Goal: Task Accomplishment & Management: Manage account settings

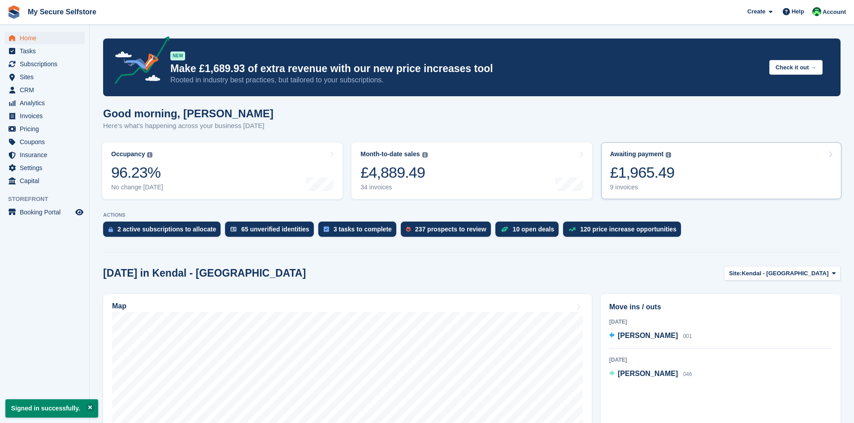
click at [640, 179] on div "£1,965.49" at bounding box center [642, 173] width 65 height 18
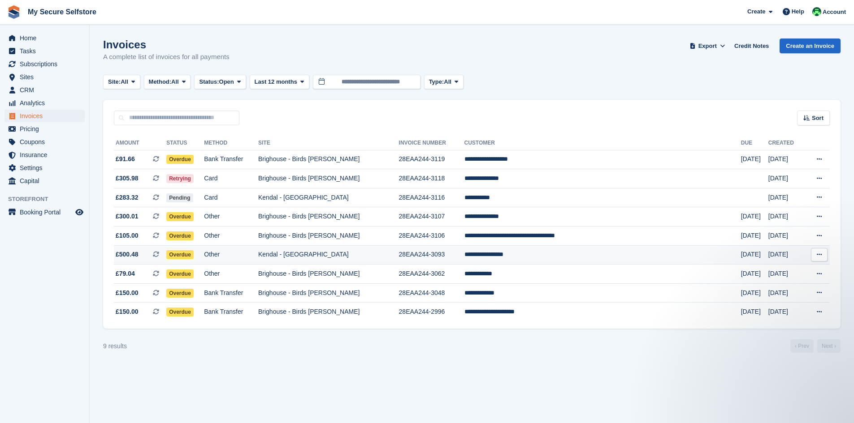
click at [559, 253] on td "**********" at bounding box center [602, 255] width 276 height 19
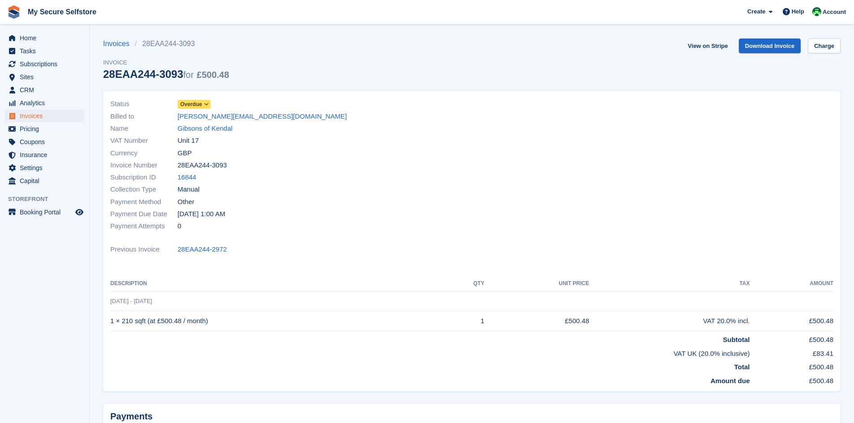
click at [208, 104] on icon at bounding box center [206, 104] width 5 height 5
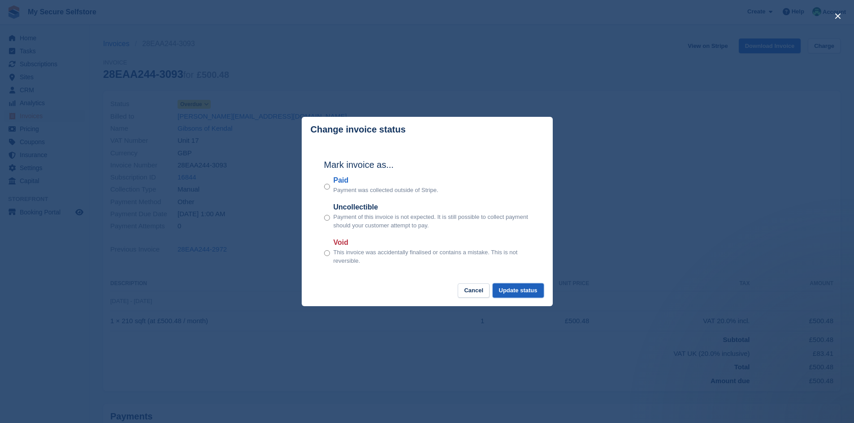
click at [524, 292] on button "Update status" at bounding box center [517, 291] width 51 height 15
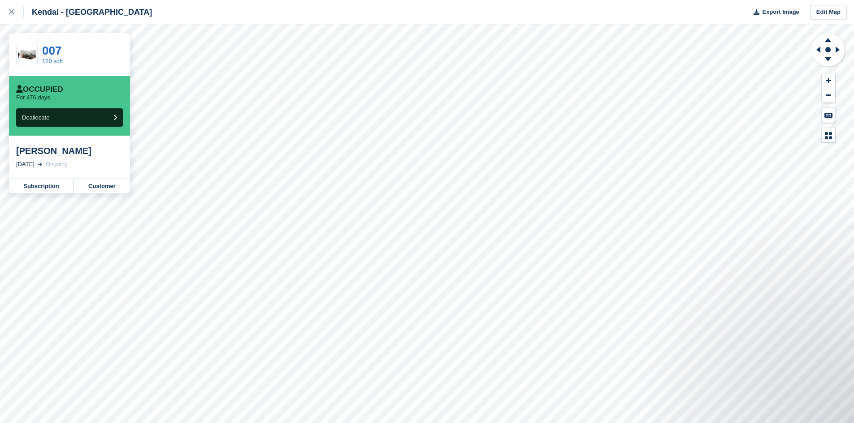
click at [50, 155] on div "Lisa Jackson" at bounding box center [69, 151] width 107 height 11
click at [51, 166] on div "17 Jun, 2024 Ongoing" at bounding box center [69, 164] width 107 height 9
click at [43, 184] on link "Subscription" at bounding box center [41, 186] width 65 height 14
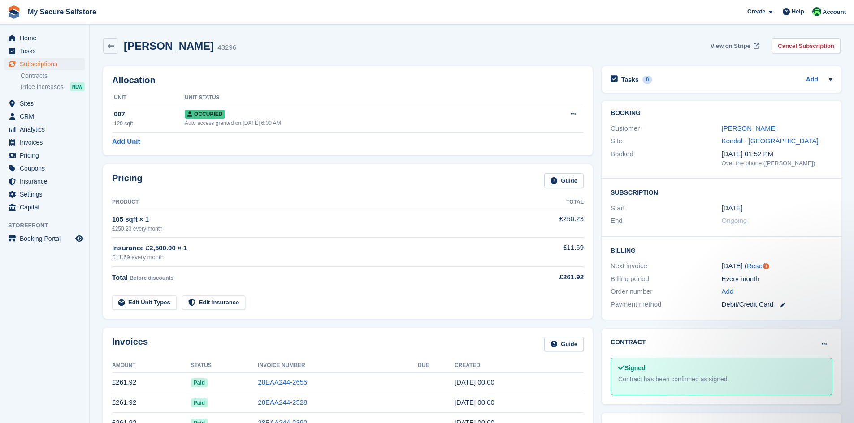
click at [727, 46] on span "View on Stripe" at bounding box center [730, 46] width 40 height 9
click at [35, 63] on span "Subscriptions" at bounding box center [47, 64] width 54 height 13
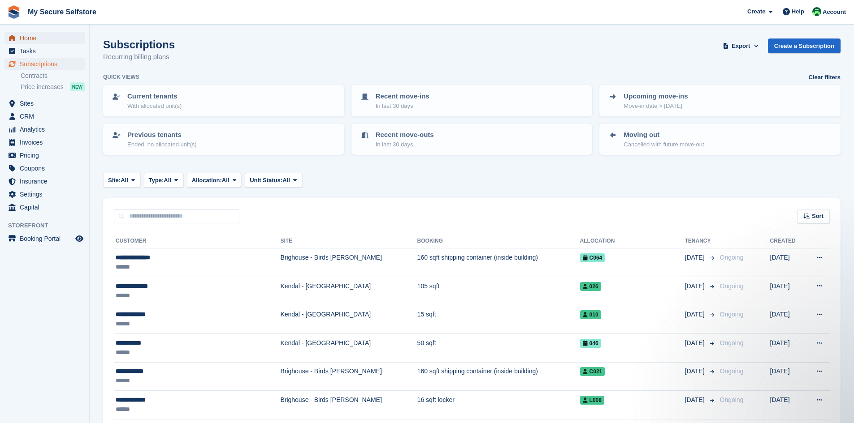
click at [30, 36] on span "Home" at bounding box center [47, 38] width 54 height 13
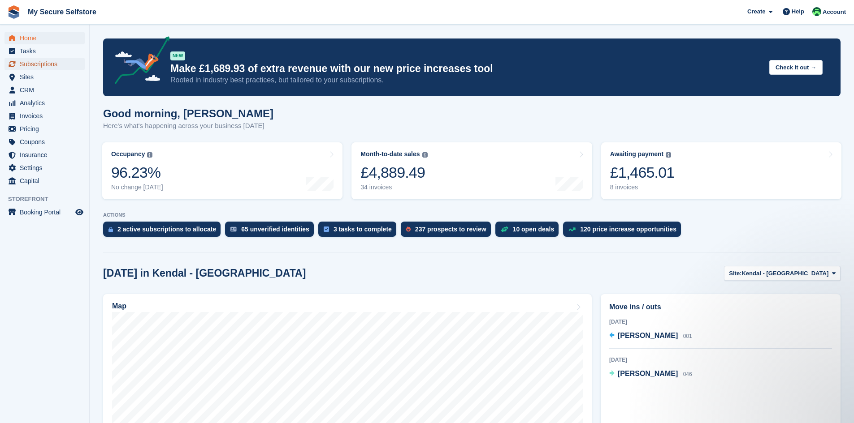
drag, startPoint x: 37, startPoint y: 64, endPoint x: 31, endPoint y: 65, distance: 5.9
click at [37, 64] on span "Subscriptions" at bounding box center [47, 64] width 54 height 13
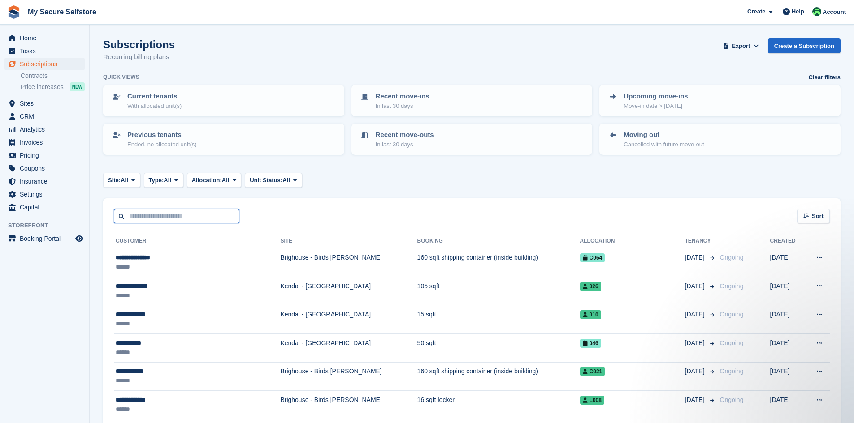
click at [142, 219] on input "text" at bounding box center [176, 216] width 125 height 15
type input "*"
type input "*******"
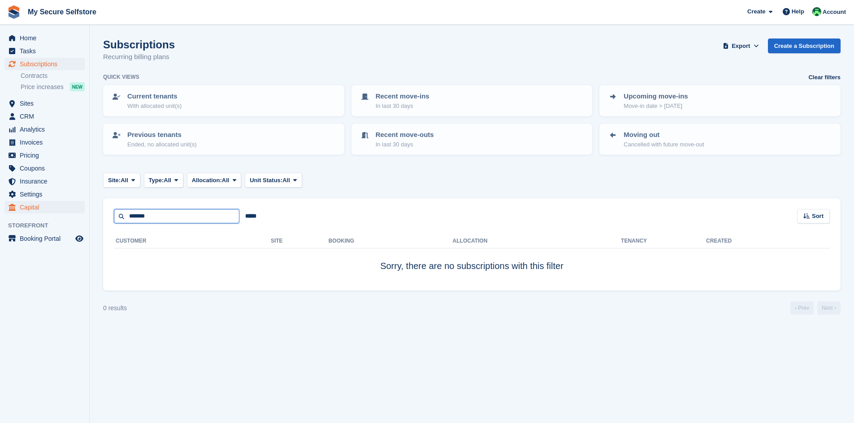
drag, startPoint x: 151, startPoint y: 215, endPoint x: 57, endPoint y: 212, distance: 93.2
click at [57, 212] on div "Home Tasks Subscriptions Subscriptions Subscriptions Contracts Price increases …" at bounding box center [427, 211] width 854 height 423
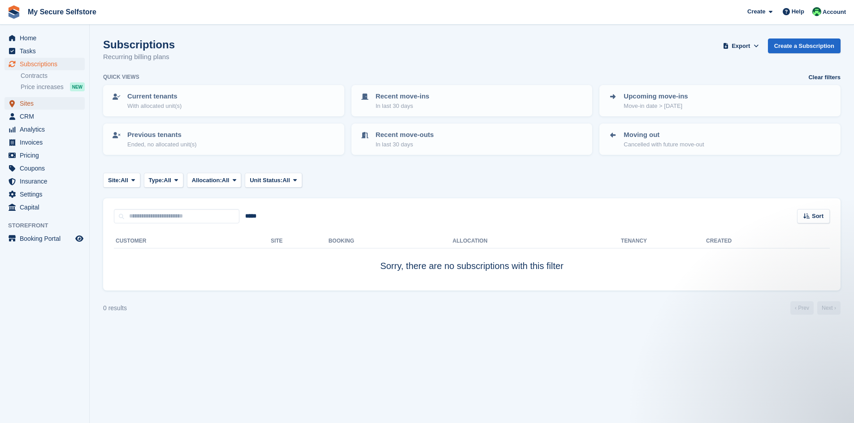
click at [26, 103] on span "Sites" at bounding box center [47, 103] width 54 height 13
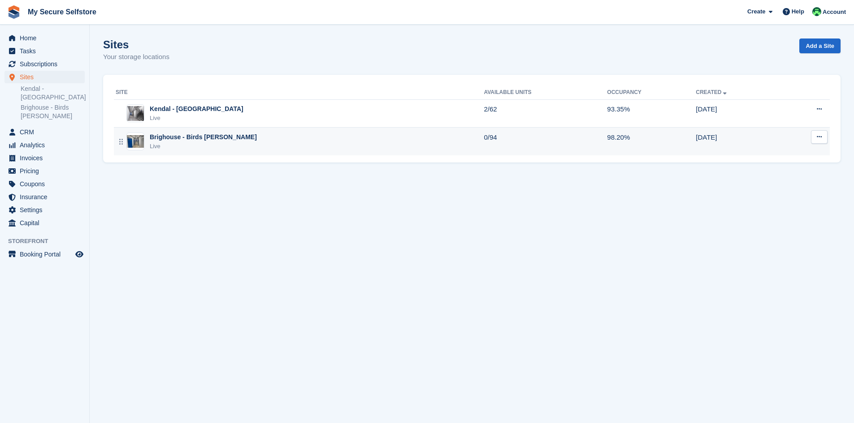
click at [207, 134] on div "Brighouse - Birds [PERSON_NAME]" at bounding box center [203, 137] width 107 height 9
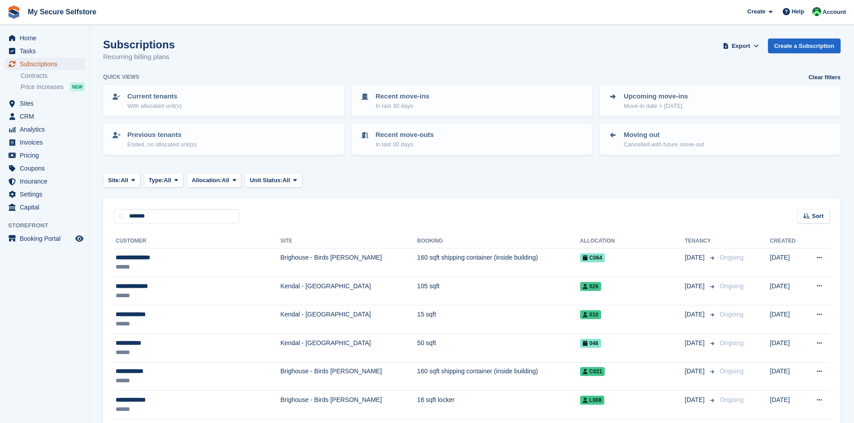
click at [39, 64] on span "Subscriptions" at bounding box center [47, 64] width 54 height 13
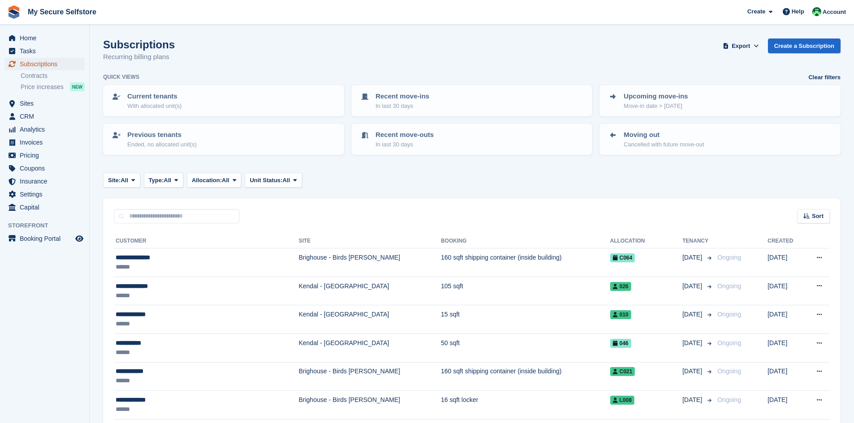
click at [36, 66] on span "Subscriptions" at bounding box center [47, 64] width 54 height 13
click at [27, 40] on span "Home" at bounding box center [47, 38] width 54 height 13
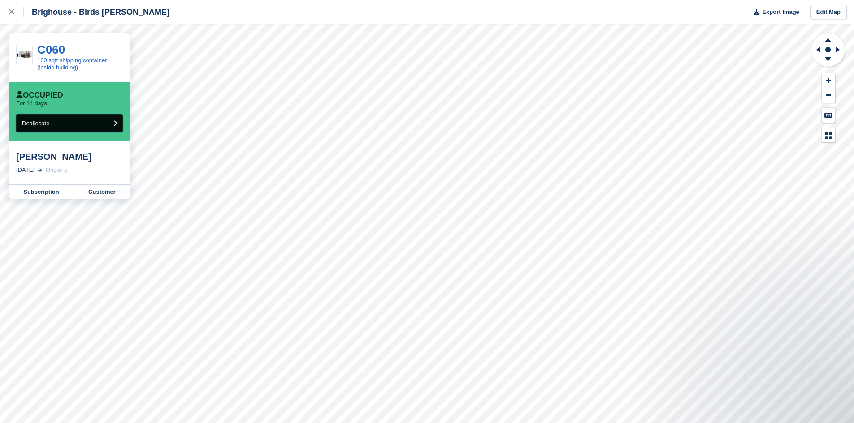
click at [37, 123] on span "Deallocate" at bounding box center [35, 123] width 27 height 7
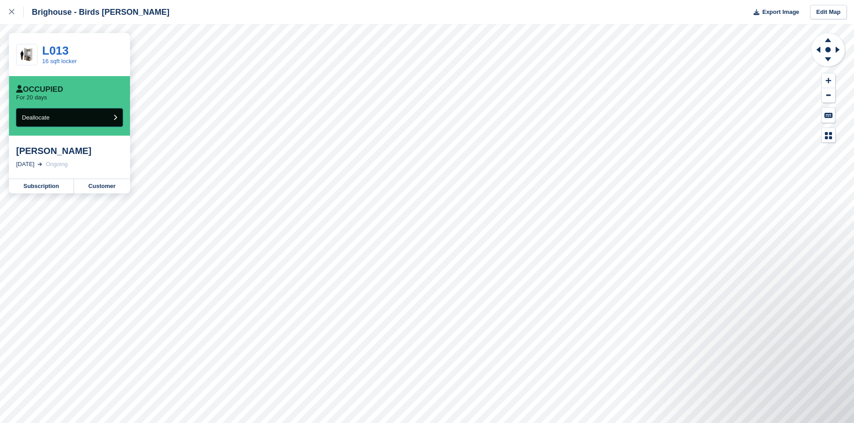
click at [109, 116] on button "Deallocate" at bounding box center [69, 117] width 107 height 18
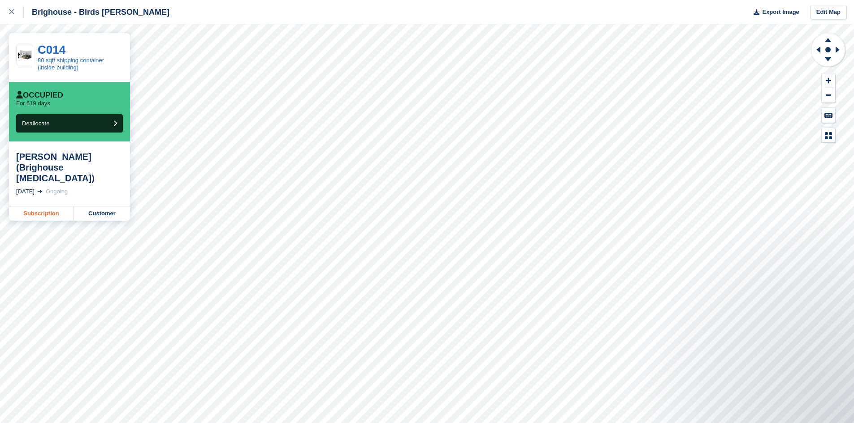
click at [31, 207] on link "Subscription" at bounding box center [41, 214] width 65 height 14
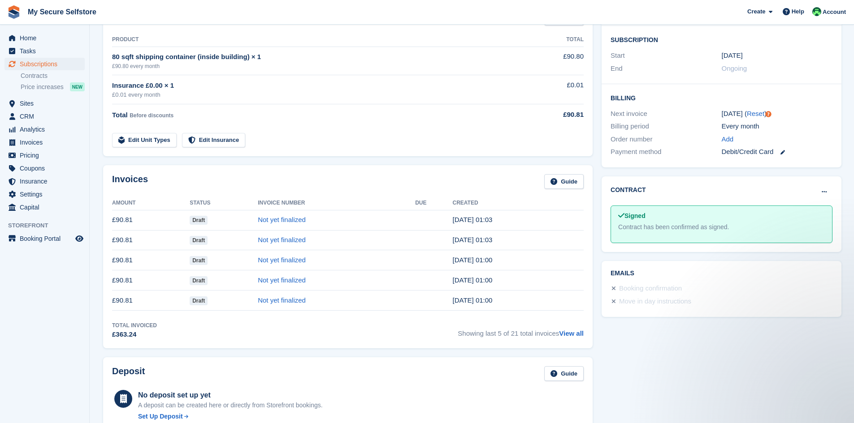
scroll to position [179, 0]
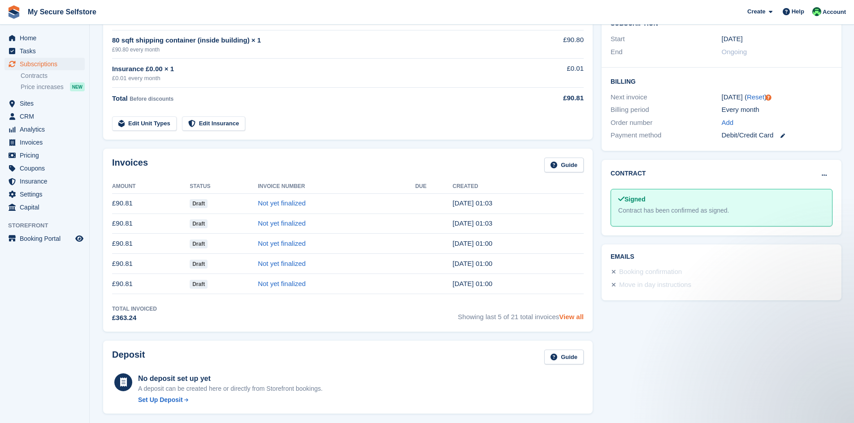
click at [574, 318] on link "View all" at bounding box center [571, 317] width 25 height 8
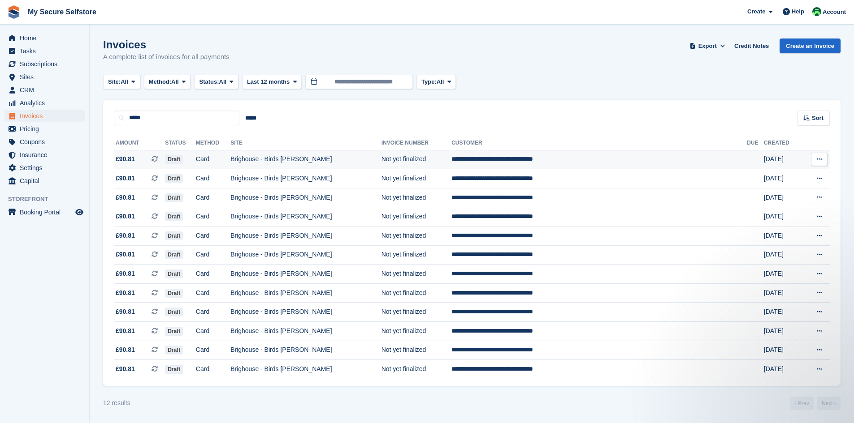
click at [321, 160] on td "Brighouse - Birds [PERSON_NAME]" at bounding box center [305, 159] width 151 height 19
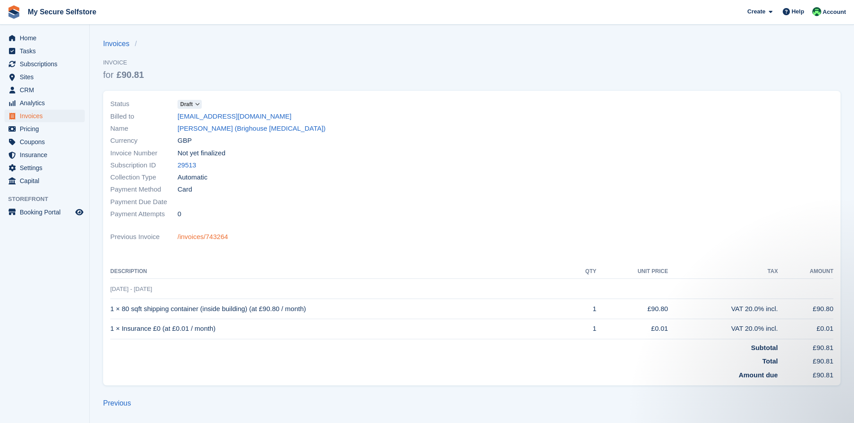
click at [192, 236] on link "/invoices/743264" at bounding box center [202, 237] width 51 height 10
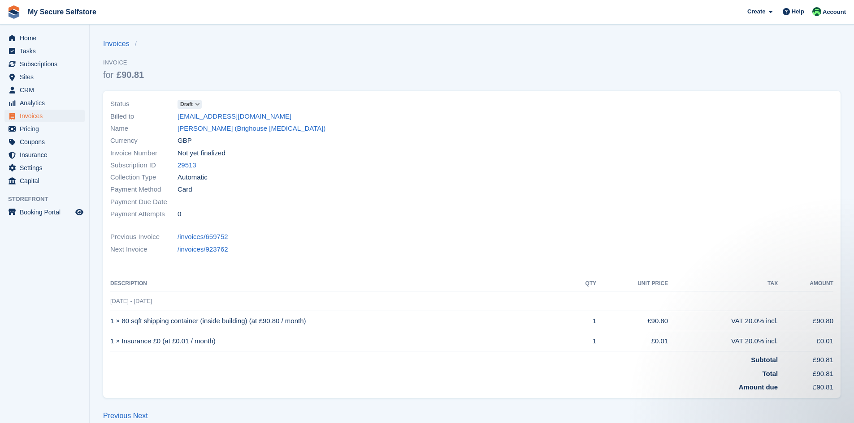
click at [196, 105] on span at bounding box center [197, 104] width 7 height 7
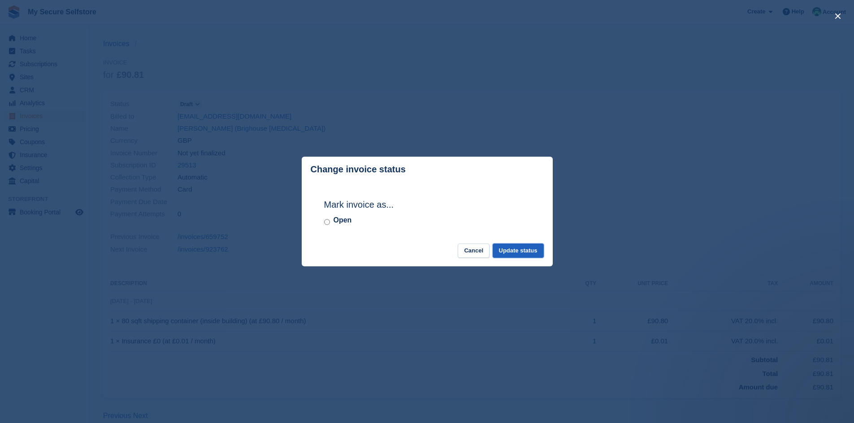
click at [510, 254] on button "Update status" at bounding box center [517, 251] width 51 height 15
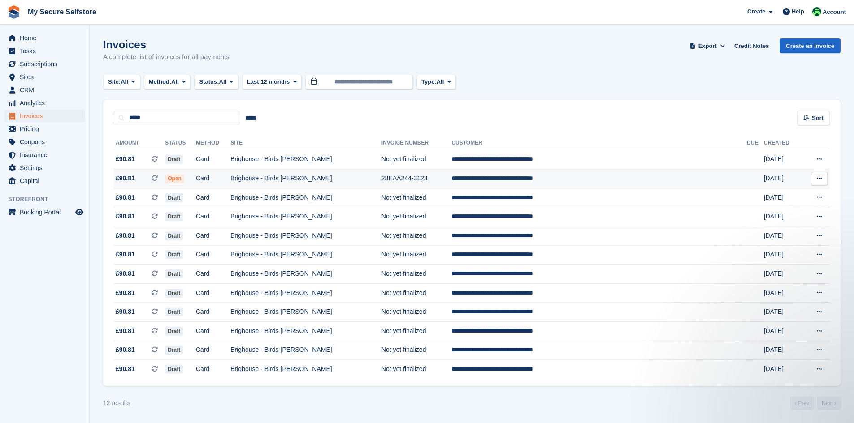
click at [184, 180] on span "Open" at bounding box center [174, 178] width 19 height 9
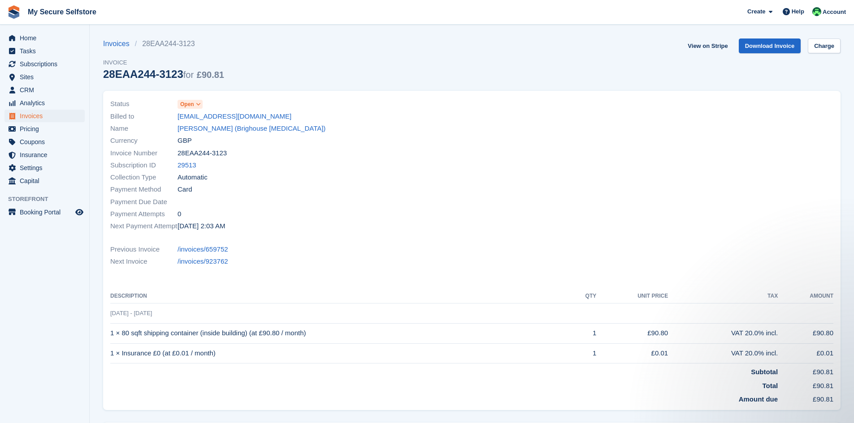
click at [200, 105] on icon at bounding box center [198, 104] width 5 height 5
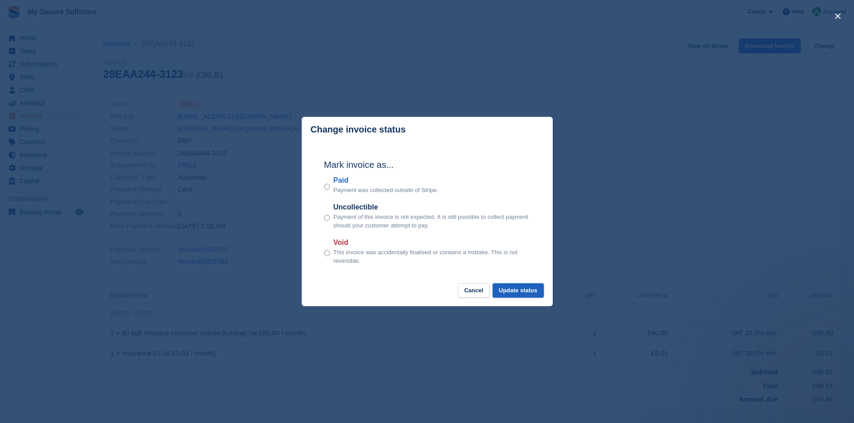
click at [504, 287] on button "Update status" at bounding box center [517, 291] width 51 height 15
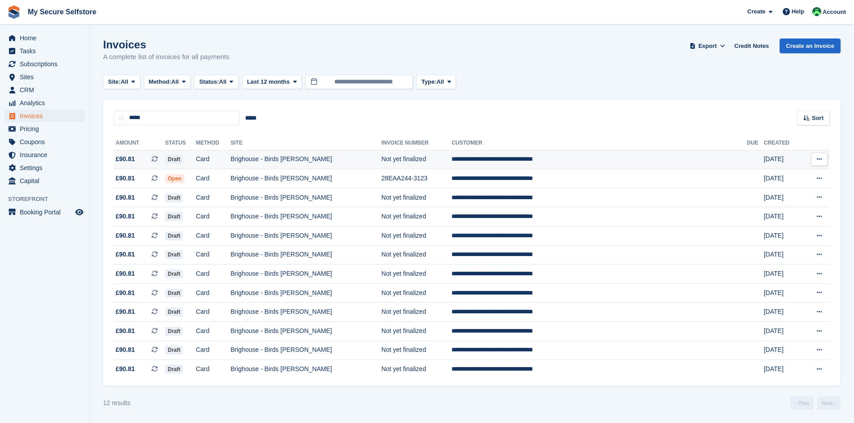
click at [183, 159] on span "Draft" at bounding box center [174, 159] width 18 height 9
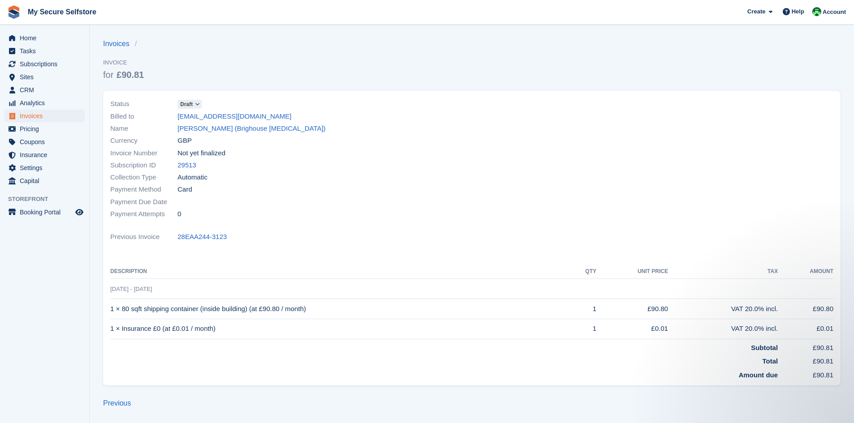
click at [193, 103] on span "Draft" at bounding box center [186, 104] width 13 height 8
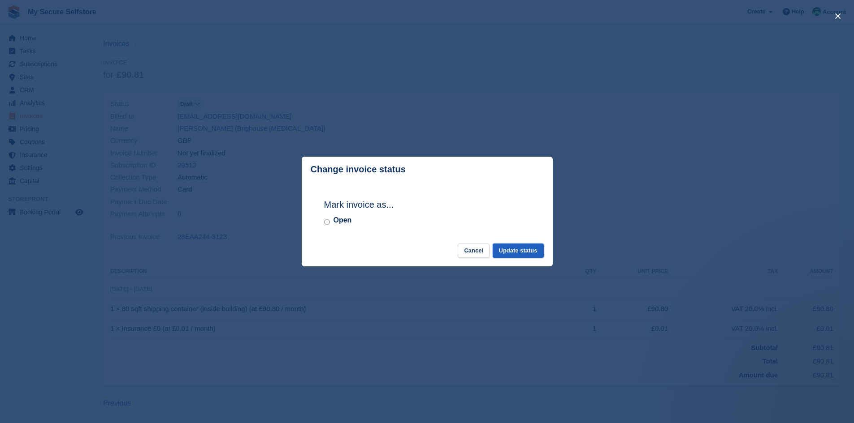
click at [523, 251] on button "Update status" at bounding box center [517, 251] width 51 height 15
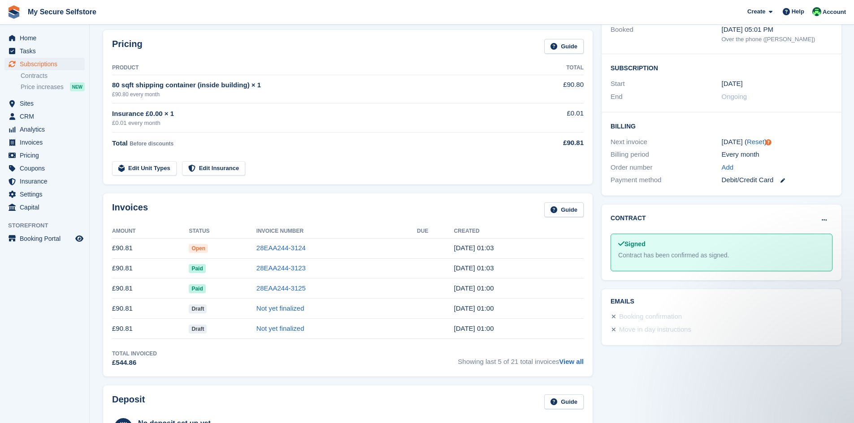
click at [199, 247] on span "Open" at bounding box center [198, 248] width 19 height 9
click at [272, 248] on link "28EAA244-3124" at bounding box center [280, 248] width 49 height 8
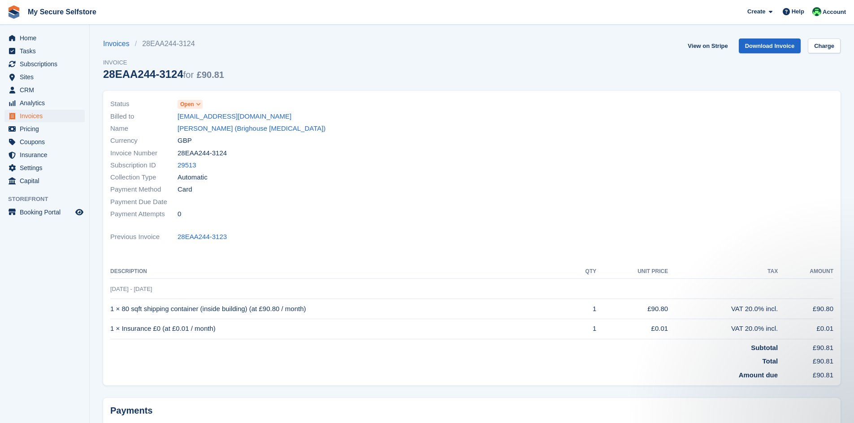
click at [201, 106] on span at bounding box center [198, 104] width 7 height 7
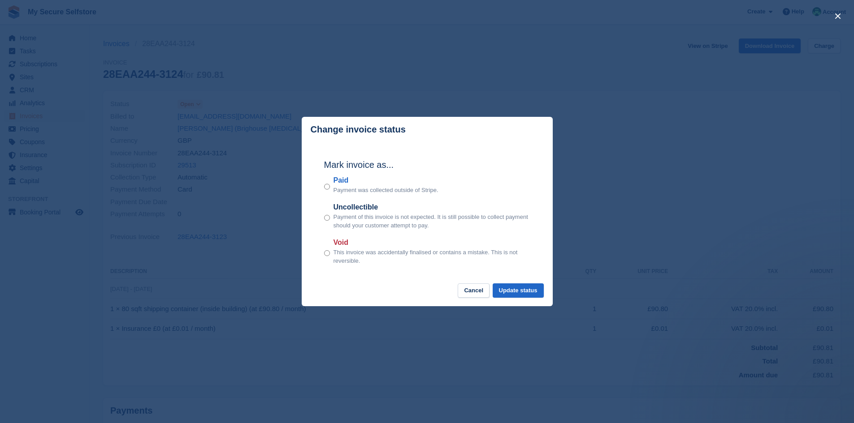
click at [330, 190] on div "Paid Payment was collected outside of Stripe." at bounding box center [427, 185] width 206 height 20
click at [503, 292] on button "Update status" at bounding box center [517, 291] width 51 height 15
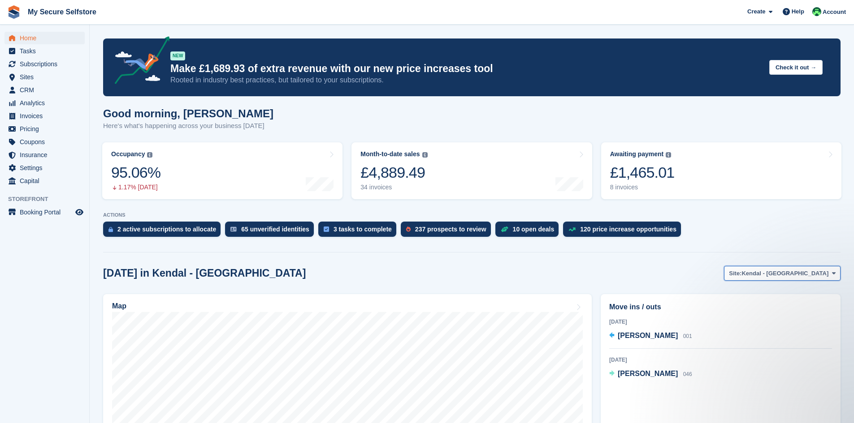
click at [824, 276] on span "Kendal - [GEOGRAPHIC_DATA]" at bounding box center [784, 273] width 87 height 9
click at [785, 313] on link "Brighouse - Birds [PERSON_NAME]" at bounding box center [777, 311] width 120 height 16
click at [47, 64] on span "Subscriptions" at bounding box center [47, 64] width 54 height 13
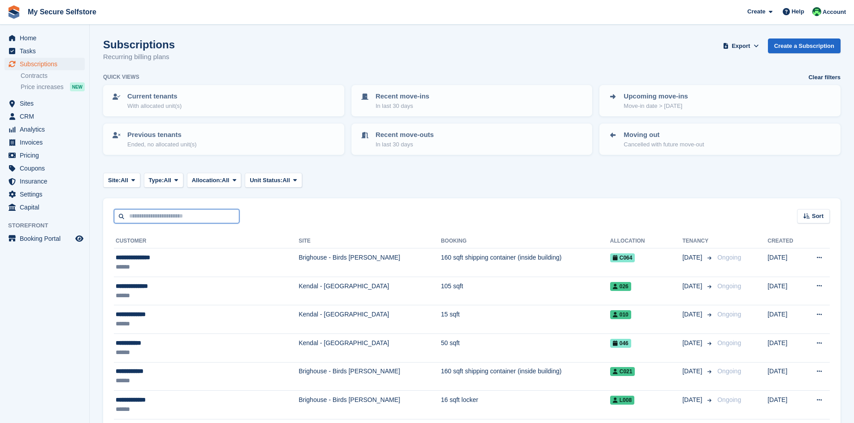
click at [155, 219] on input "text" at bounding box center [176, 216] width 125 height 15
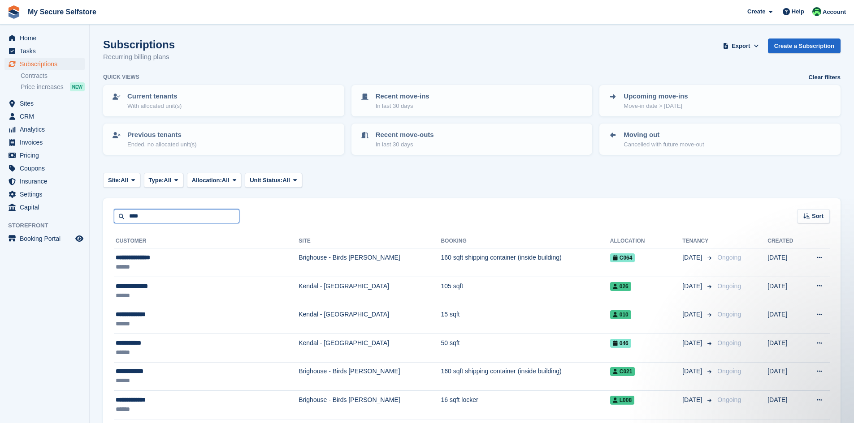
type input "****"
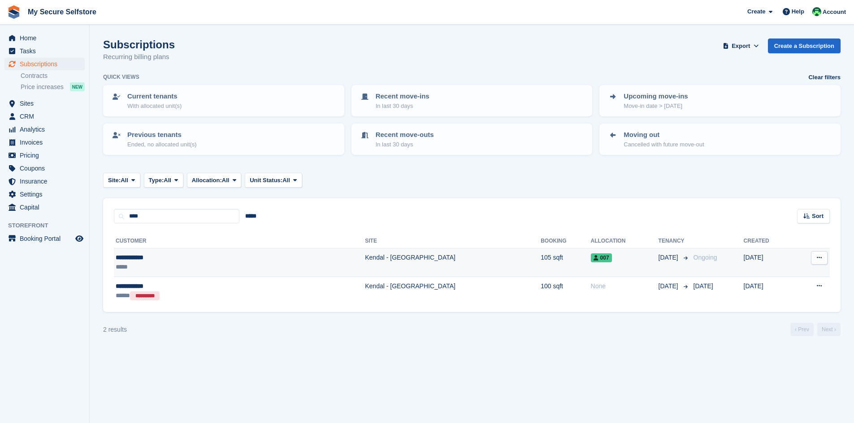
click at [365, 258] on td "Kendal - [GEOGRAPHIC_DATA]" at bounding box center [453, 263] width 176 height 29
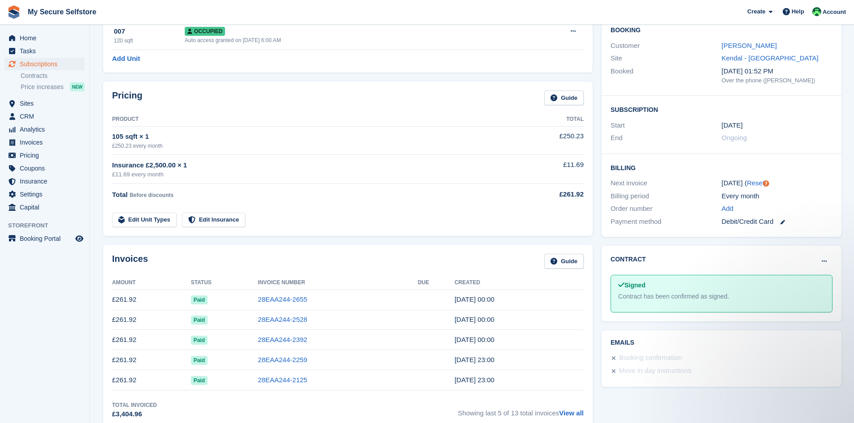
scroll to position [90, 0]
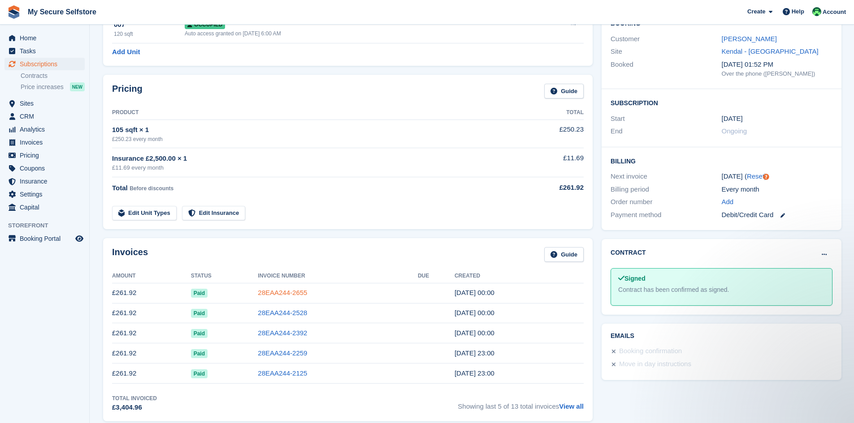
click at [272, 292] on link "28EAA244-2655" at bounding box center [282, 293] width 49 height 8
click at [752, 174] on div "Change the customer’s billing date to [DATE]. You’ll get a breakdown of charges…" at bounding box center [700, 177] width 112 height 48
click at [736, 188] on link "Learn more" at bounding box center [719, 189] width 34 height 7
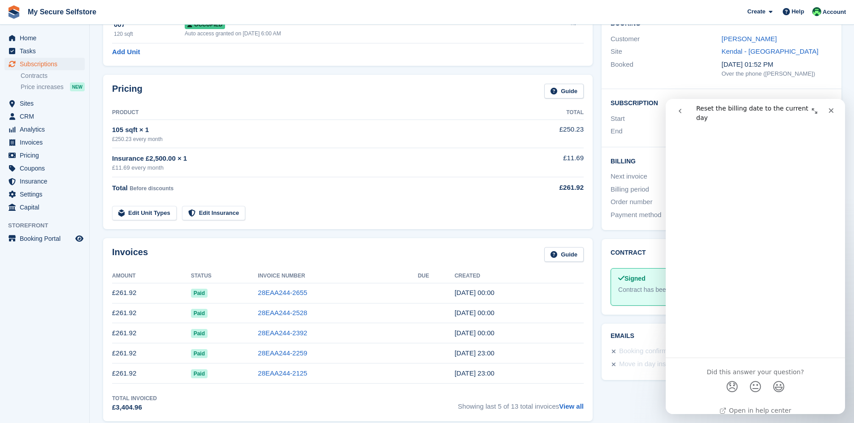
scroll to position [438, 0]
click at [830, 112] on icon "Close" at bounding box center [831, 110] width 5 height 5
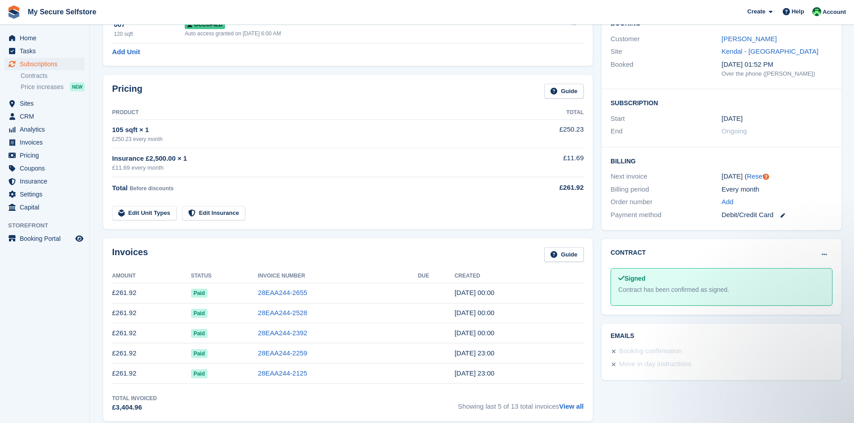
scroll to position [0, 0]
click at [747, 177] on link "Reset" at bounding box center [755, 177] width 17 height 8
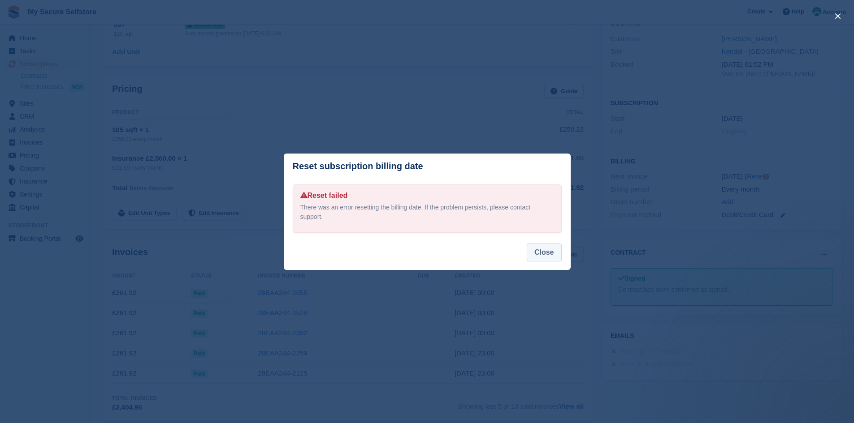
click at [541, 250] on button "Close" at bounding box center [544, 253] width 35 height 18
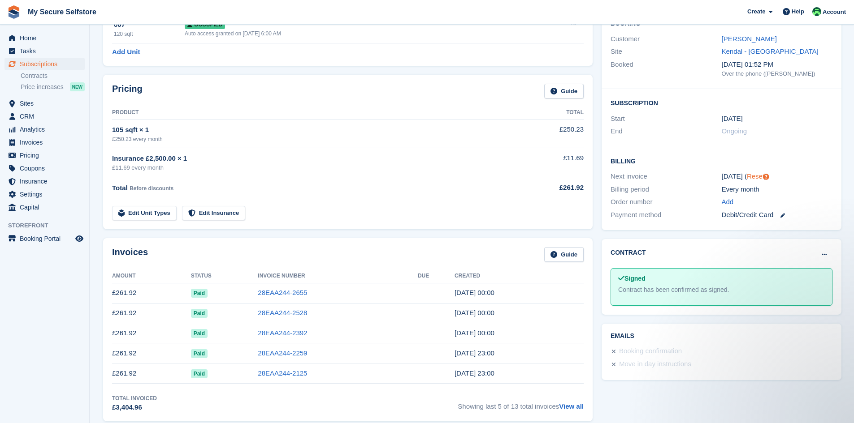
click at [750, 178] on link "Reset" at bounding box center [755, 177] width 17 height 8
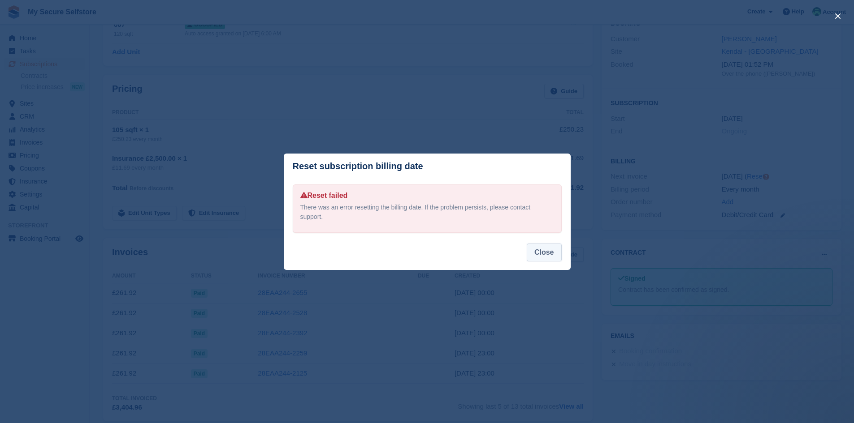
click at [544, 252] on button "Close" at bounding box center [544, 253] width 35 height 18
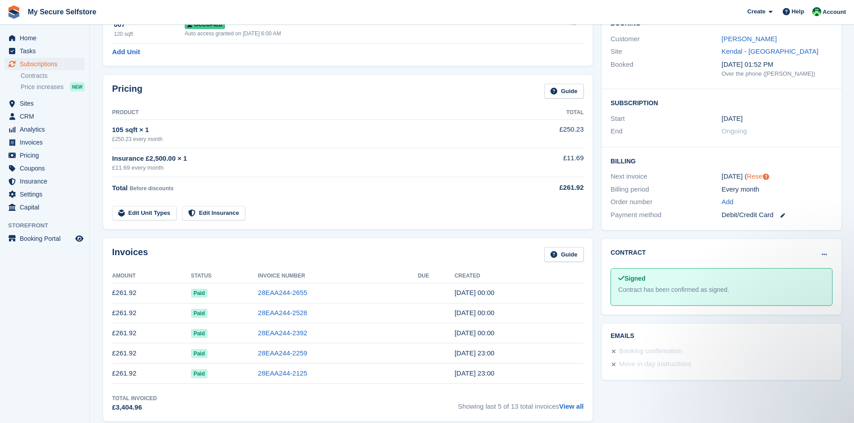
click at [754, 176] on link "Reset" at bounding box center [755, 177] width 17 height 8
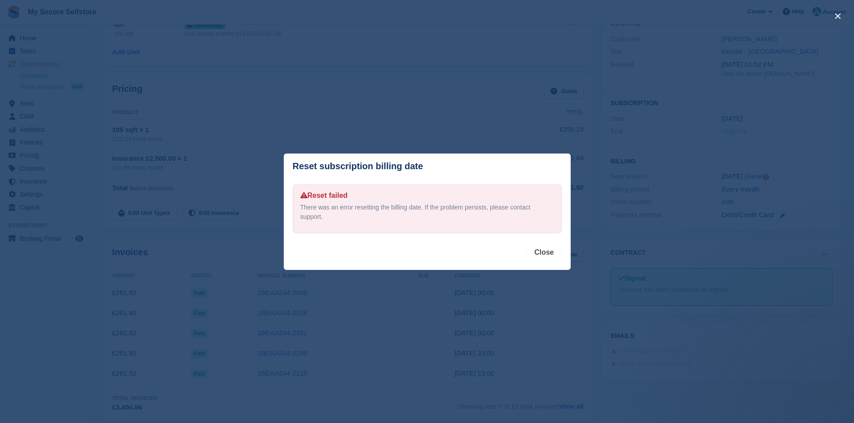
click at [545, 249] on button "Close" at bounding box center [544, 253] width 35 height 18
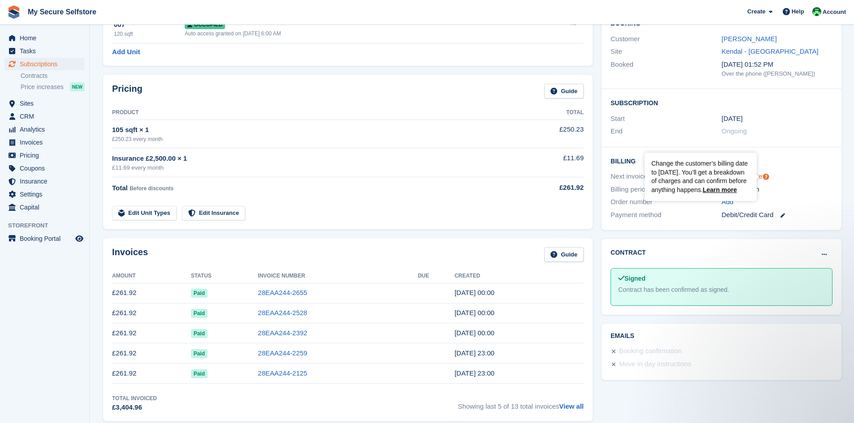
click at [765, 179] on icon "Tooltip anchor" at bounding box center [766, 177] width 6 height 6
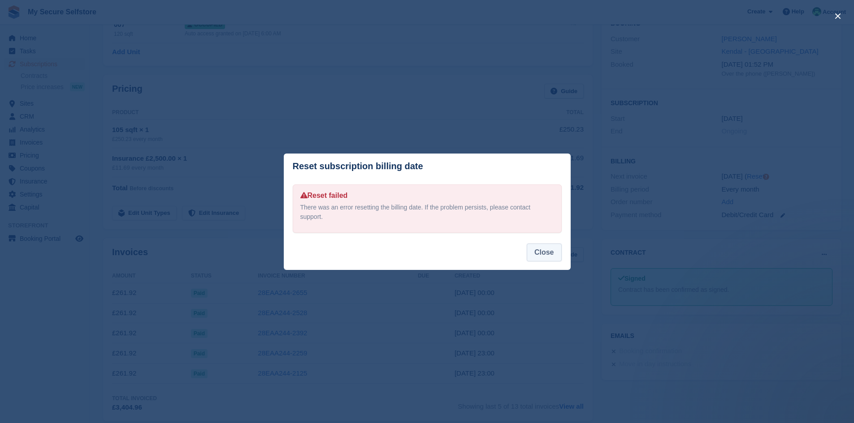
click at [549, 250] on button "Close" at bounding box center [544, 253] width 35 height 18
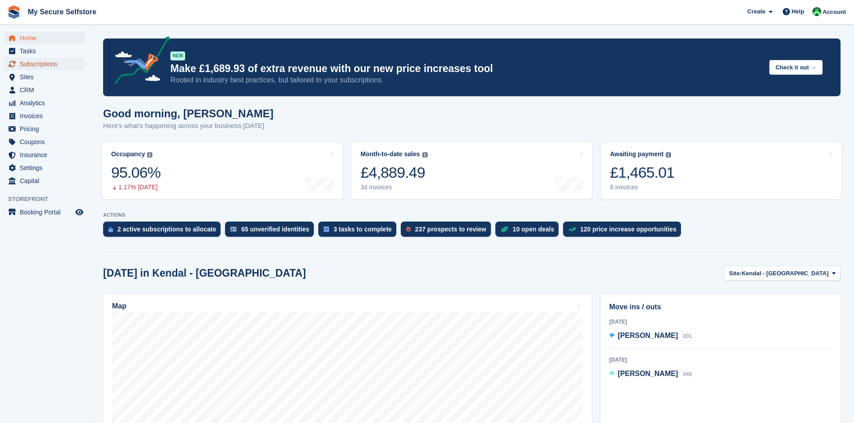
click at [36, 63] on span "Subscriptions" at bounding box center [47, 64] width 54 height 13
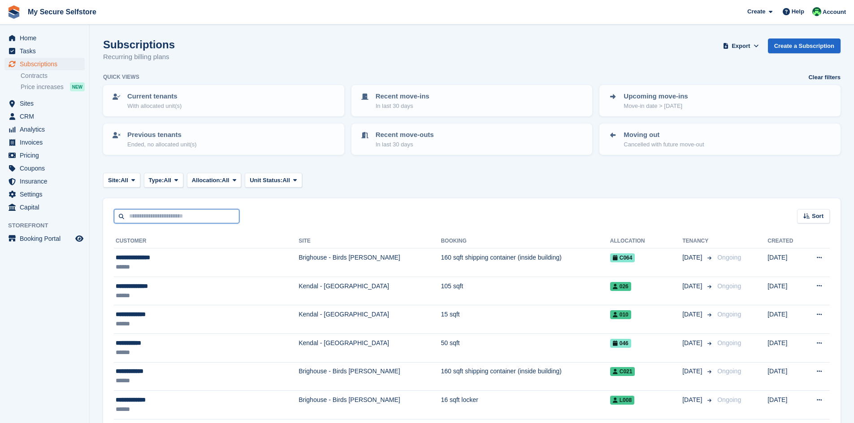
click at [163, 218] on input "text" at bounding box center [176, 216] width 125 height 15
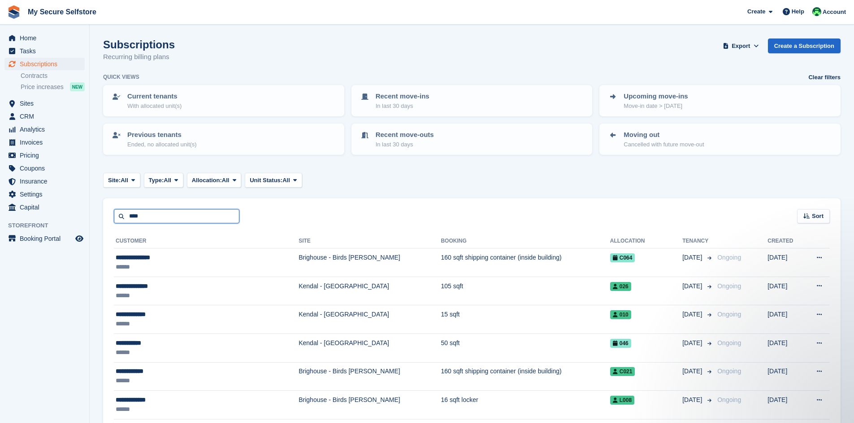
type input "****"
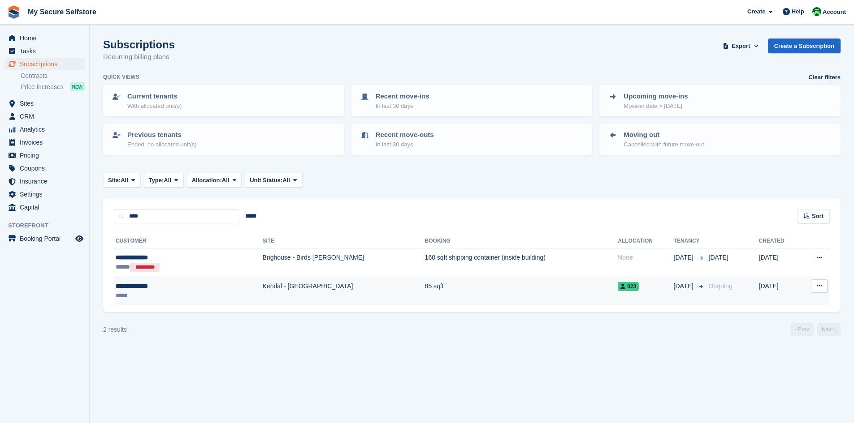
click at [141, 288] on div "**********" at bounding box center [161, 286] width 91 height 9
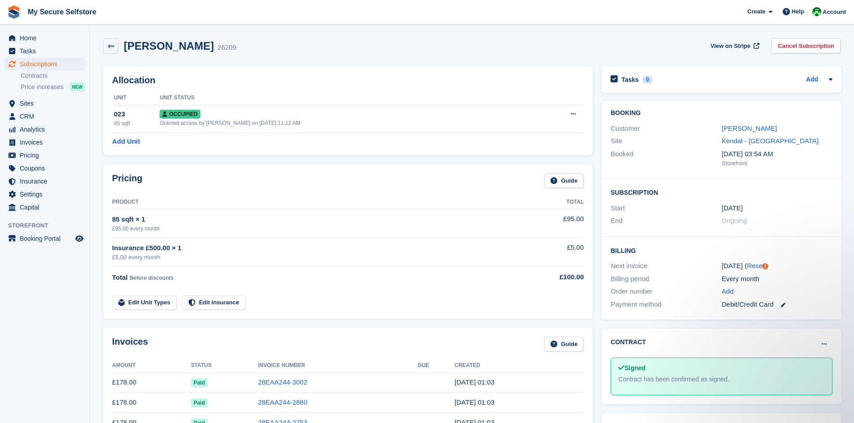
click at [68, 30] on div "Home Tasks Subscriptions Subscriptions Subscriptions Contracts Price increases …" at bounding box center [44, 121] width 89 height 186
click at [100, 8] on span "My Secure Selfstore Create Subscription Invoice Contact Deal Discount Page Help…" at bounding box center [427, 12] width 854 height 24
drag, startPoint x: 34, startPoint y: 15, endPoint x: 784, endPoint y: 161, distance: 763.7
drag, startPoint x: 784, startPoint y: 161, endPoint x: 474, endPoint y: 138, distance: 310.9
click at [486, 166] on div "Pricing Guide Product Total 85 sqft × 1 £95.00 every month £95.00 Insurance £50…" at bounding box center [347, 241] width 489 height 155
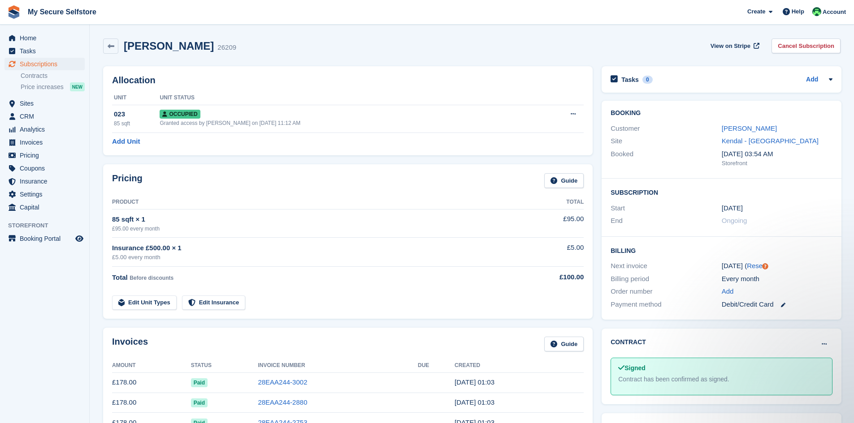
click at [327, 156] on div "Allocation Unit Unit Status 023 85 sqft Occupied Granted access by Vickie Wedge…" at bounding box center [348, 111] width 498 height 98
click at [432, 190] on div "Pricing Guide" at bounding box center [347, 183] width 471 height 20
click at [300, 63] on div "Allocation Unit Unit Status 023 85 sqft Occupied Granted access by Vickie Wedge…" at bounding box center [348, 111] width 498 height 98
click at [10, 22] on span "My Secure Selfstore Create Subscription Invoice Contact Deal Discount Page Help…" at bounding box center [427, 12] width 854 height 24
click at [11, 22] on span "My Secure Selfstore Create Subscription Invoice Contact Deal Discount Page Help…" at bounding box center [427, 12] width 854 height 24
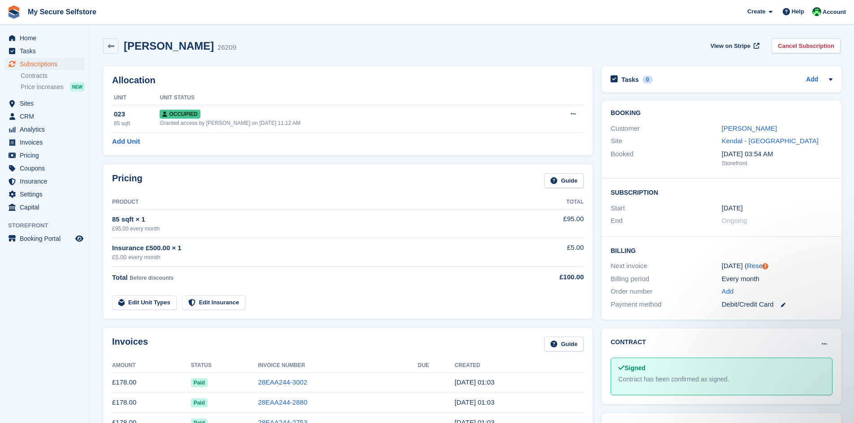
click at [310, 46] on div "Mary Lawrenson 26209 View on Stripe Cancel Subscription" at bounding box center [471, 46] width 737 height 15
drag, startPoint x: 4, startPoint y: 25, endPoint x: 859, endPoint y: 289, distance: 894.8
click at [853, 289] on html "My Secure Selfstore Create Subscription Invoice Contact Deal Discount Page Help…" at bounding box center [427, 211] width 854 height 423
click at [561, 259] on td "£5.00" at bounding box center [547, 252] width 73 height 29
click at [750, 267] on link "Reset" at bounding box center [755, 266] width 17 height 8
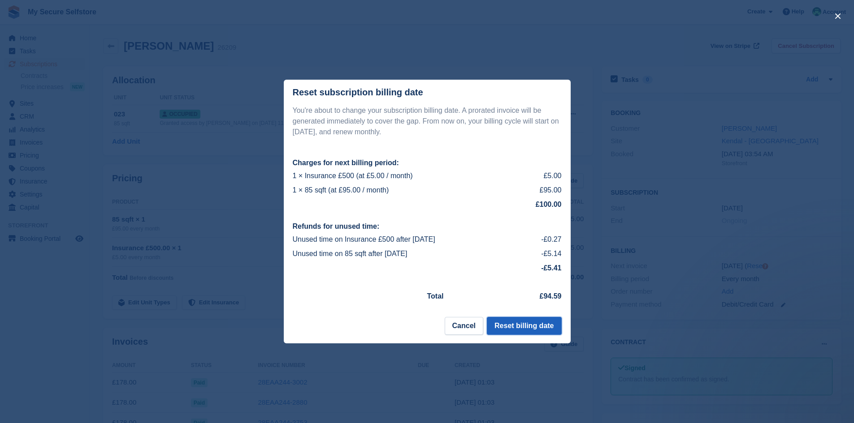
click at [536, 326] on button "Reset billing date" at bounding box center [524, 326] width 74 height 18
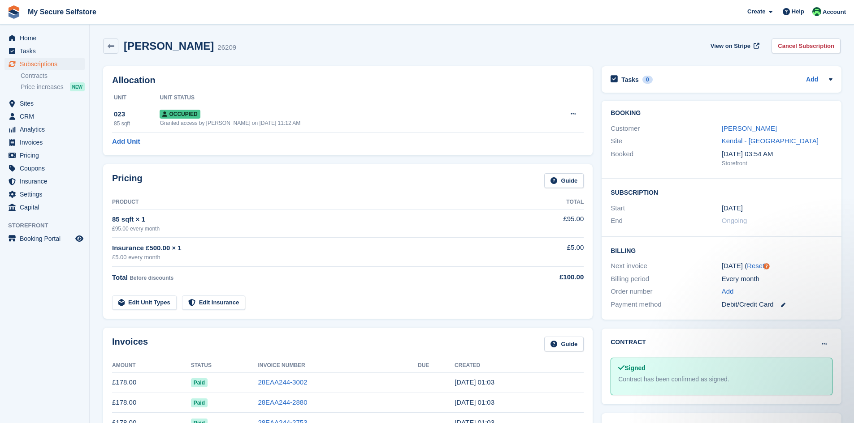
click at [137, 54] on div "Mary Lawrenson 26209 View on Stripe Cancel Subscription" at bounding box center [472, 48] width 746 height 28
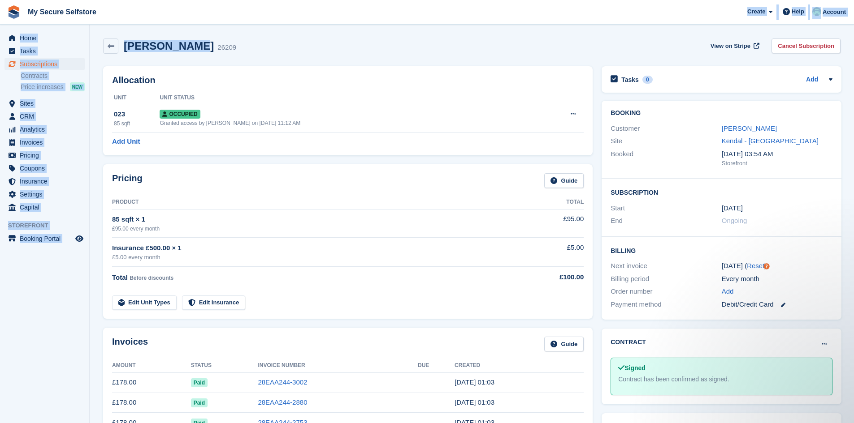
drag, startPoint x: 94, startPoint y: 21, endPoint x: 194, endPoint y: 57, distance: 106.5
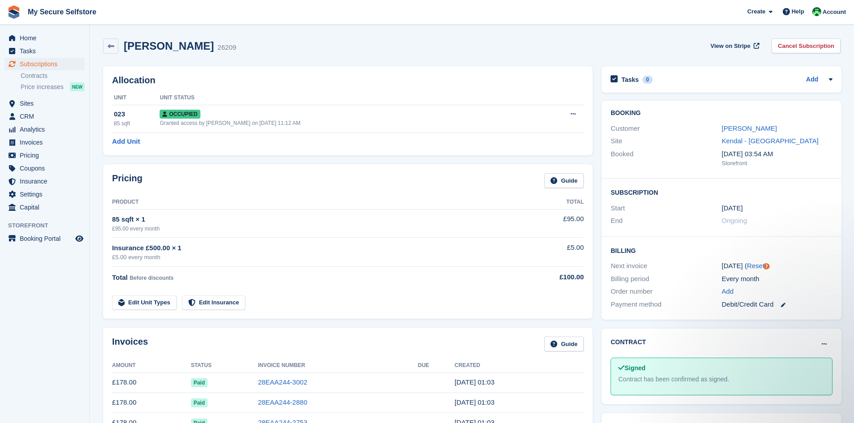
drag, startPoint x: 238, startPoint y: 68, endPoint x: 198, endPoint y: 58, distance: 41.5
click at [238, 68] on div "Allocation Unit Unit Status 023 85 sqft Occupied Granted access by Vickie Wedge…" at bounding box center [347, 110] width 489 height 89
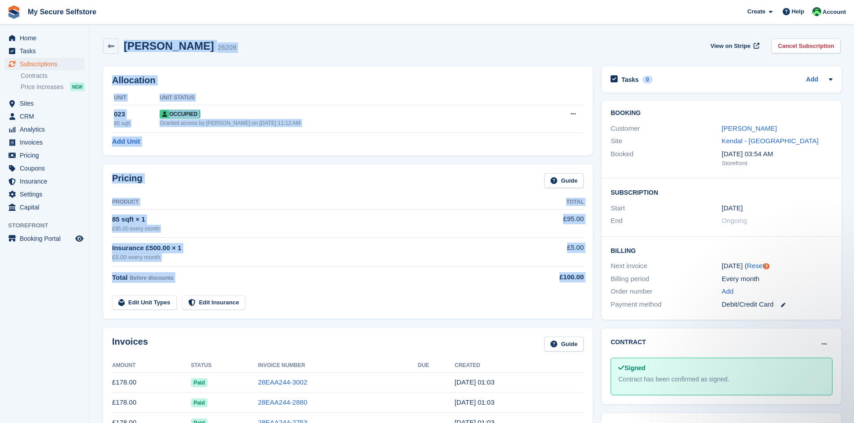
drag, startPoint x: 125, startPoint y: 45, endPoint x: 571, endPoint y: 285, distance: 506.5
copy div "Mary Lawrenson 26209 View on Stripe Cancel Subscription Allocation Unit Unit St…"
click at [417, 170] on div "Pricing Guide Product Total 85 sqft × 1 £95.00 every month £95.00 Insurance £50…" at bounding box center [347, 241] width 489 height 155
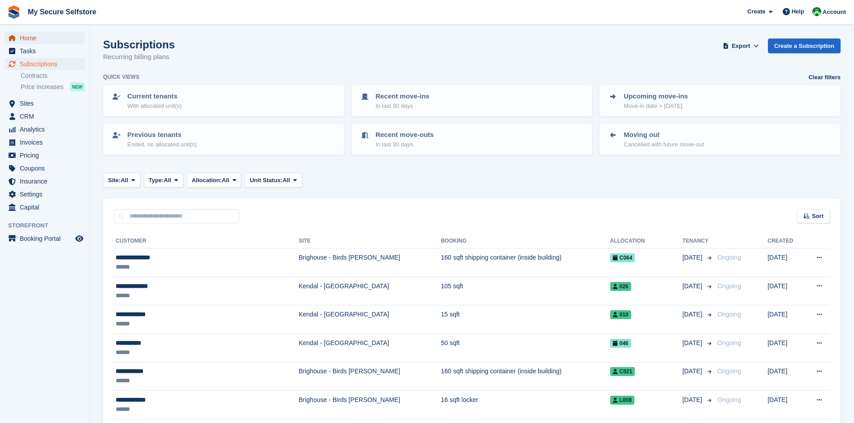
click at [27, 35] on span "Home" at bounding box center [47, 38] width 54 height 13
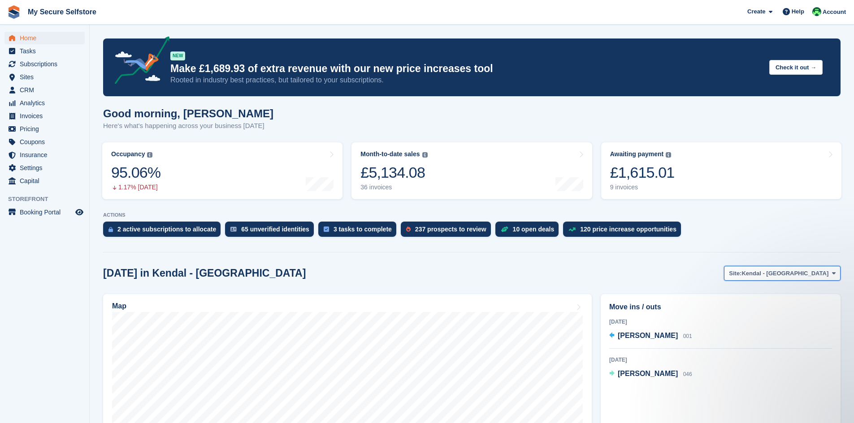
click at [834, 277] on span at bounding box center [833, 273] width 7 height 7
click at [787, 316] on link "Brighouse - Birds [PERSON_NAME]" at bounding box center [777, 311] width 120 height 16
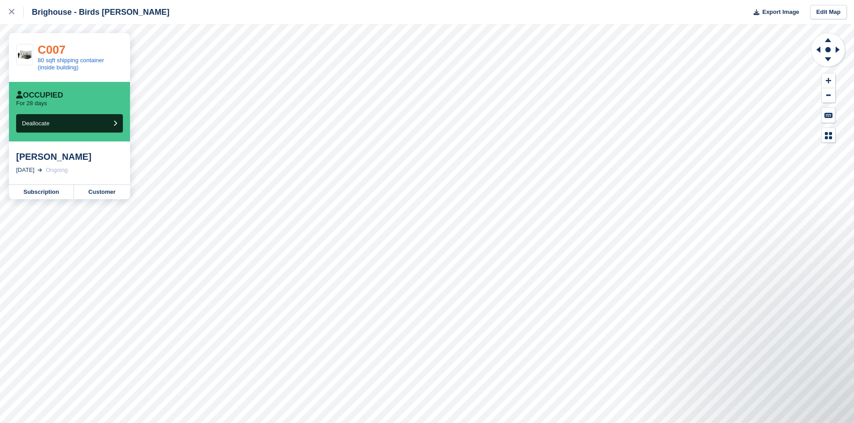
click at [54, 54] on link "C007" at bounding box center [52, 49] width 28 height 13
